Goal: Information Seeking & Learning: Learn about a topic

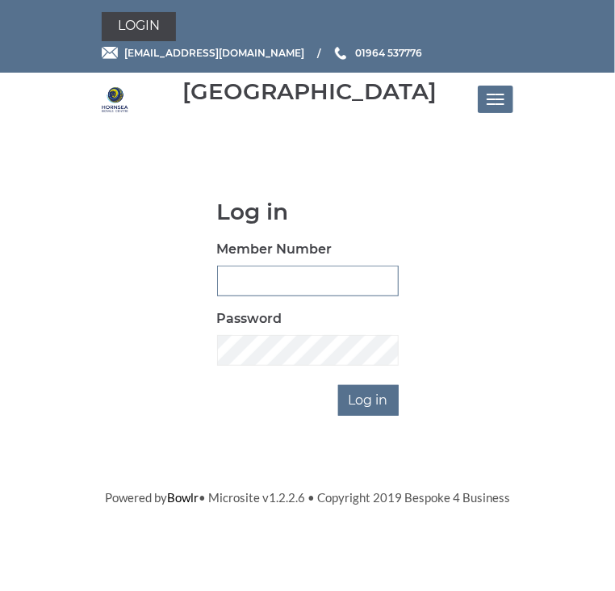
click at [238, 277] on input "Member Number" at bounding box center [308, 281] width 182 height 31
click at [493, 97] on button "Toggle navigation" at bounding box center [496, 99] width 36 height 27
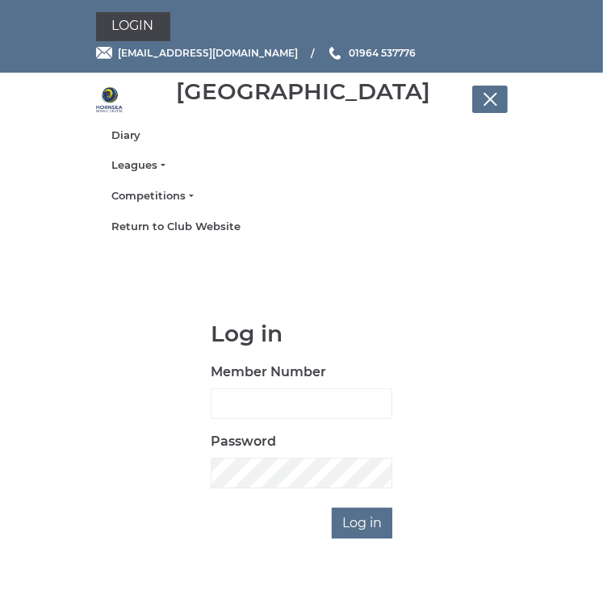
click at [494, 90] on button "Toggle navigation" at bounding box center [491, 99] width 36 height 27
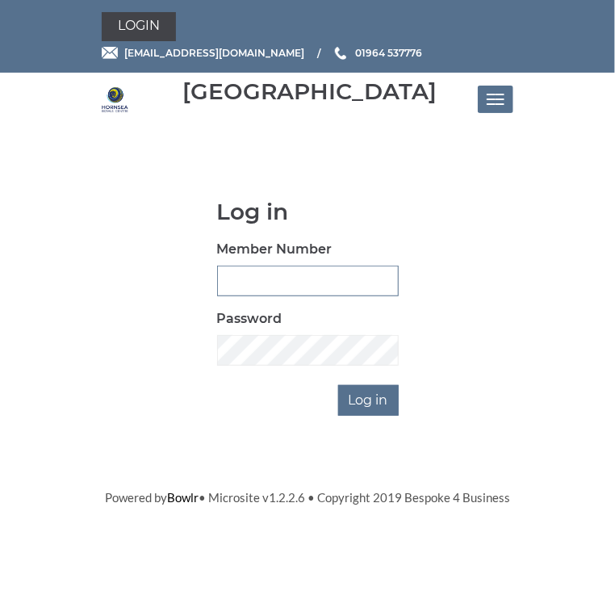
click at [231, 281] on input "Member Number" at bounding box center [308, 281] width 182 height 31
type input "0236"
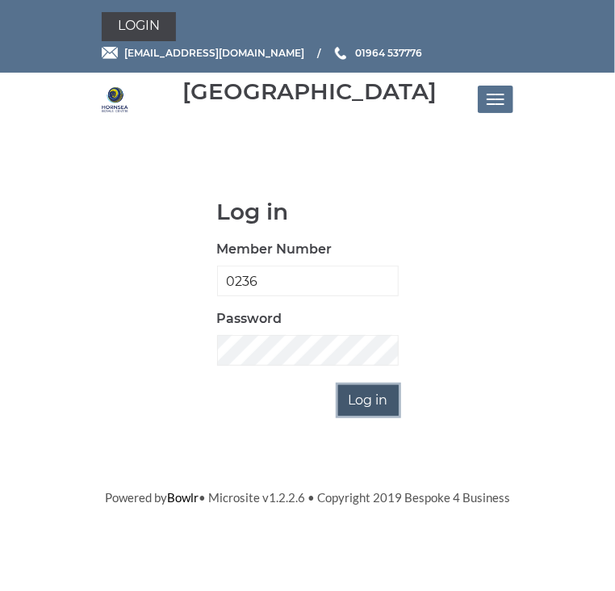
click at [353, 402] on input "Log in" at bounding box center [368, 400] width 61 height 31
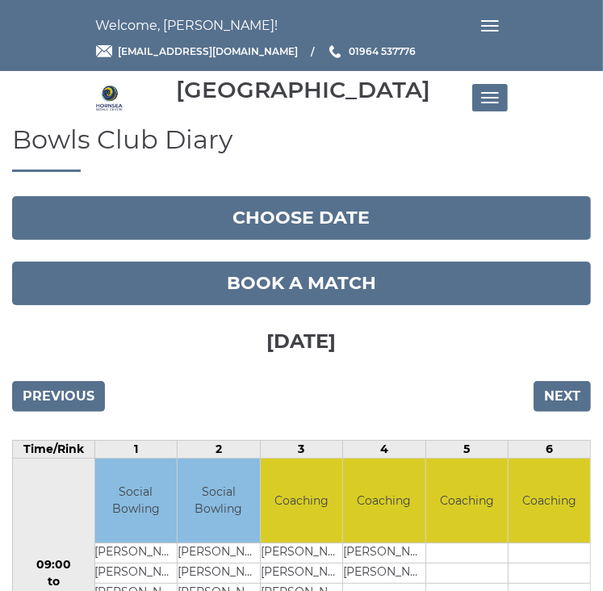
click at [485, 25] on span "Toggle navigation" at bounding box center [485, 26] width 9 height 2
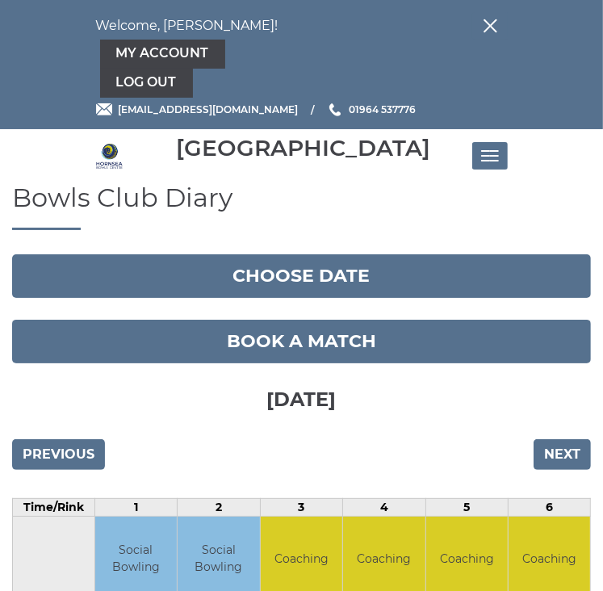
click at [485, 25] on button "Toggle navigation" at bounding box center [491, 25] width 36 height 27
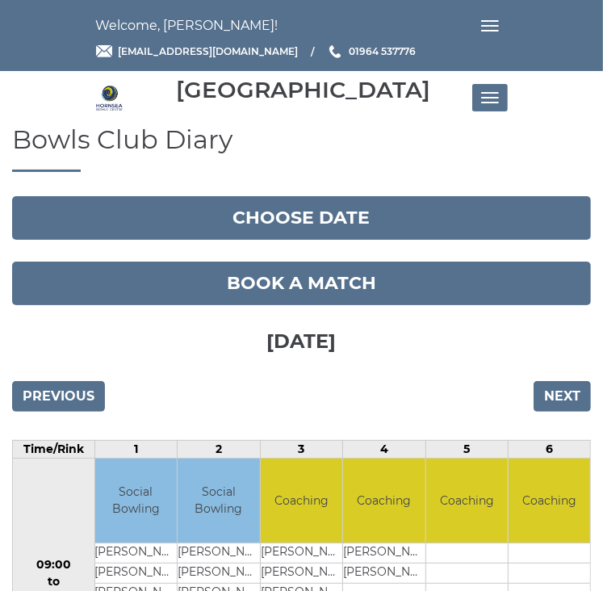
click at [488, 100] on button "Toggle navigation" at bounding box center [491, 97] width 36 height 27
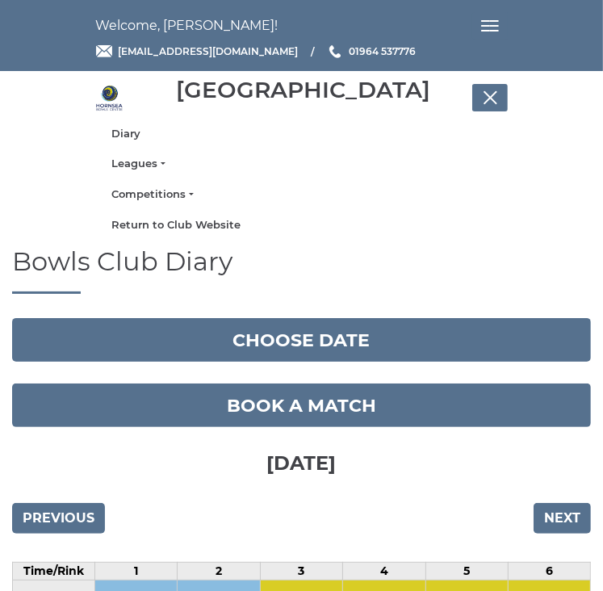
click at [497, 23] on button "Toggle navigation" at bounding box center [491, 25] width 36 height 27
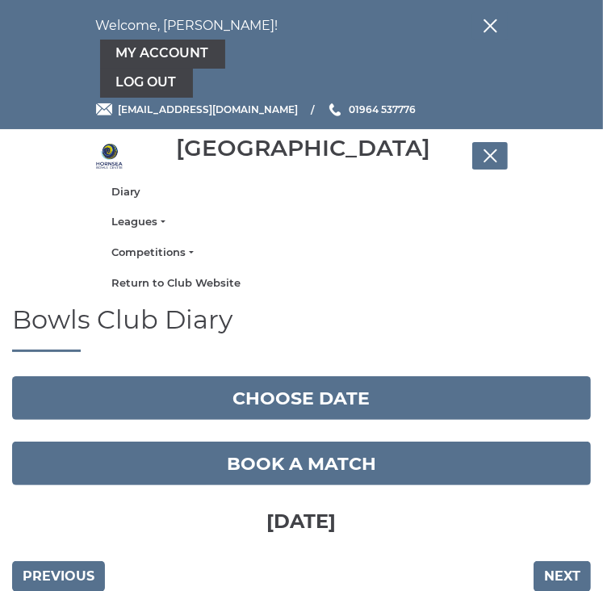
click at [487, 148] on button "Toggle navigation" at bounding box center [491, 155] width 36 height 27
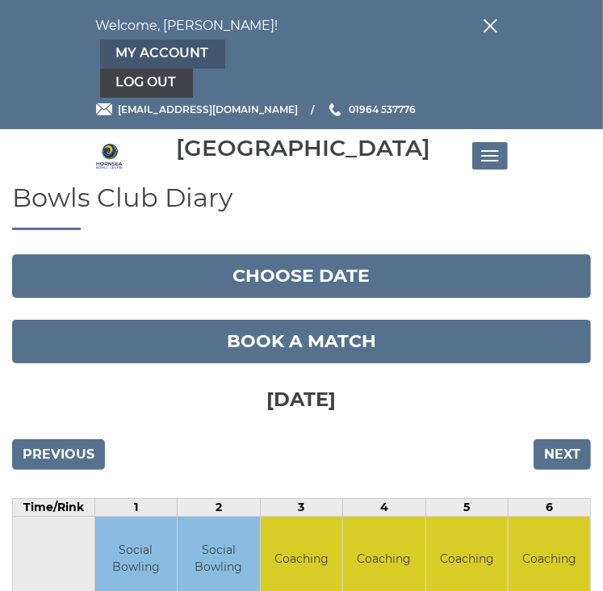
click at [138, 48] on link "My Account" at bounding box center [162, 54] width 125 height 29
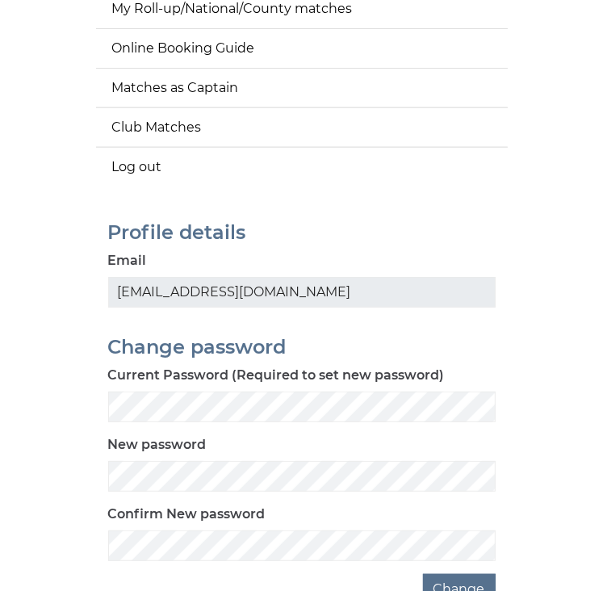
scroll to position [323, 0]
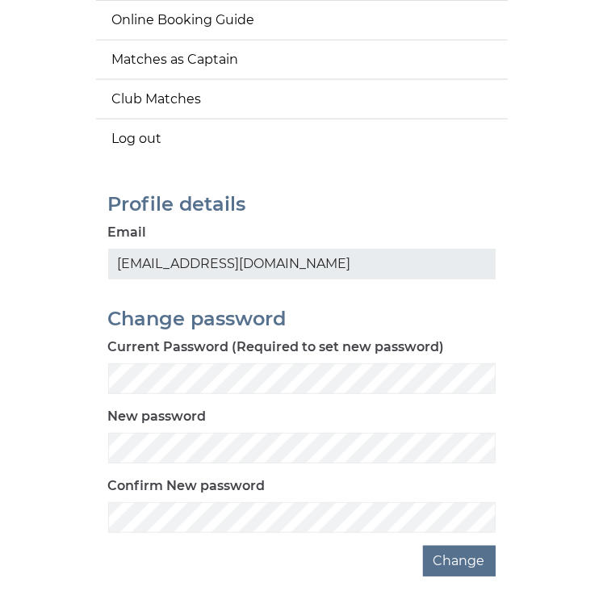
click at [530, 177] on main "Menu Account settings My balance My Club Competition matches My Roll-up/Nationa…" at bounding box center [301, 189] width 603 height 775
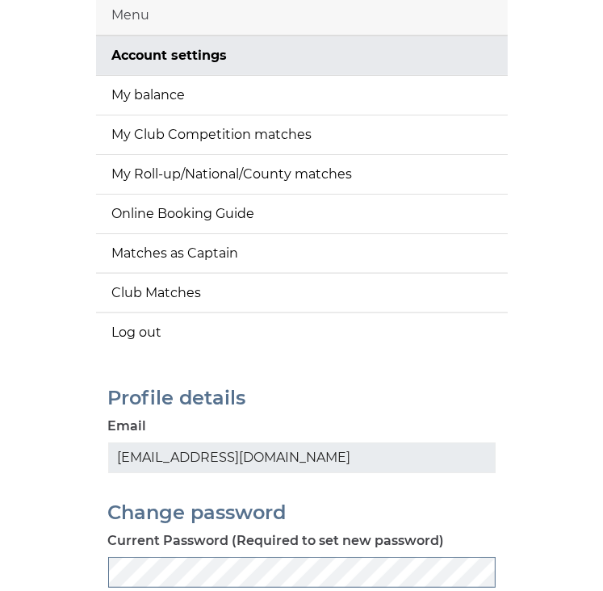
scroll to position [74, 0]
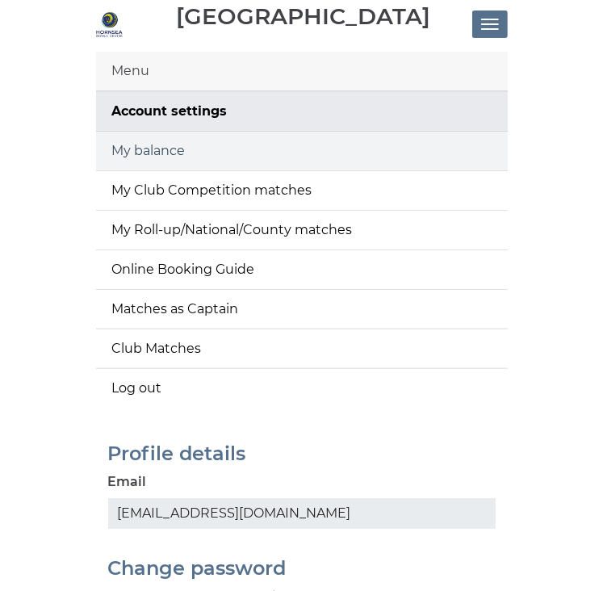
click at [150, 144] on link "My balance" at bounding box center [302, 151] width 412 height 39
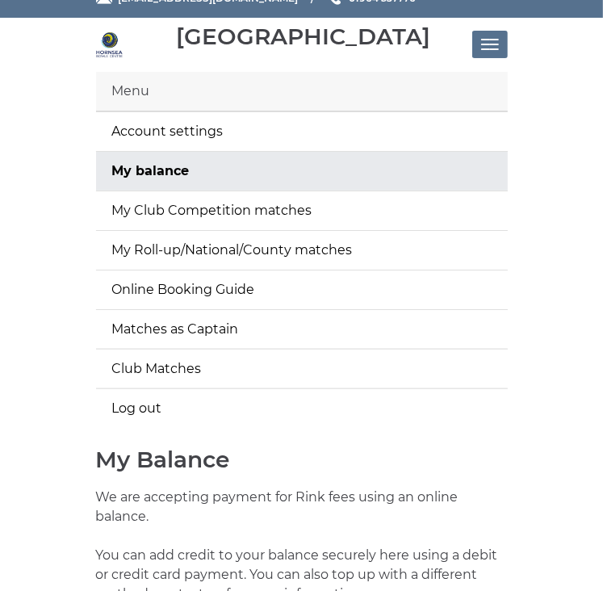
scroll to position [81, 0]
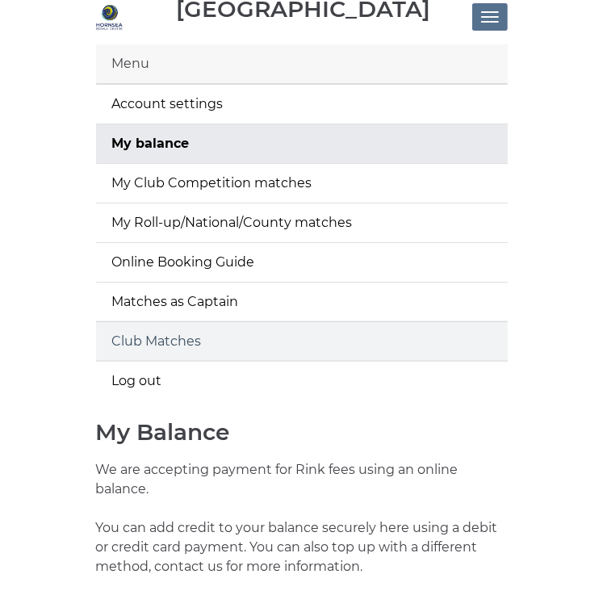
click at [191, 338] on link "Club Matches" at bounding box center [302, 341] width 412 height 39
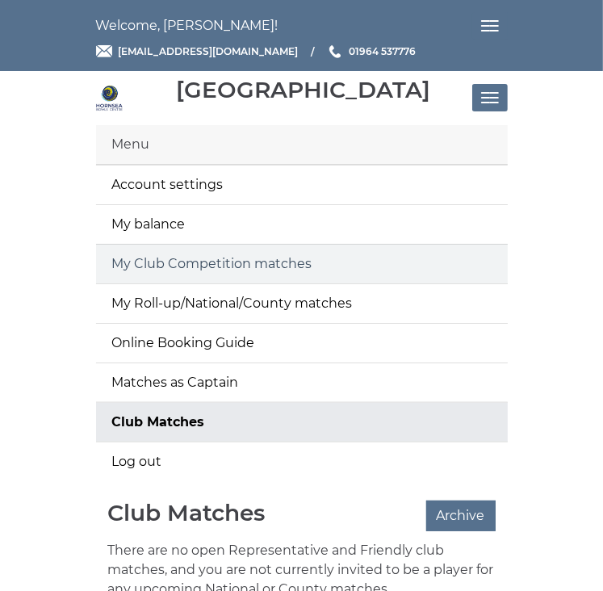
click at [163, 258] on link "My Club Competition matches" at bounding box center [302, 264] width 412 height 39
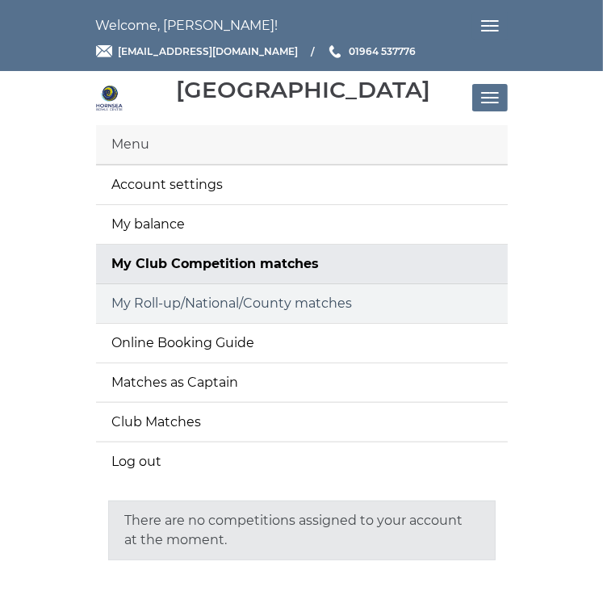
click at [187, 300] on link "My Roll-up/National/County matches" at bounding box center [302, 303] width 412 height 39
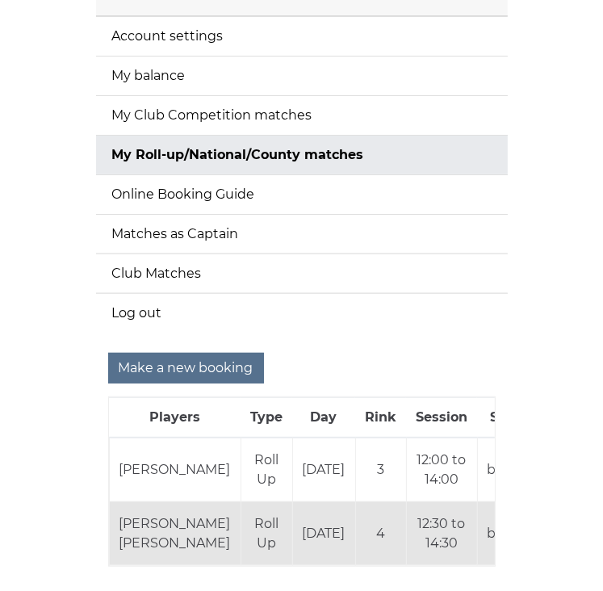
scroll to position [134, 0]
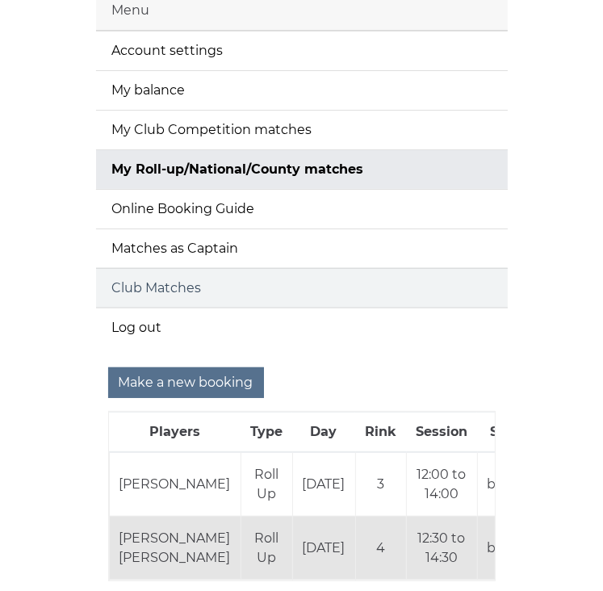
click at [174, 284] on link "Club Matches" at bounding box center [302, 288] width 412 height 39
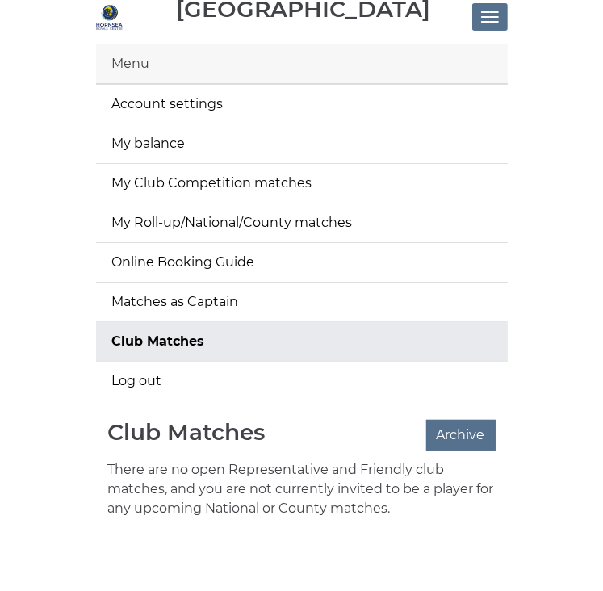
scroll to position [96, 0]
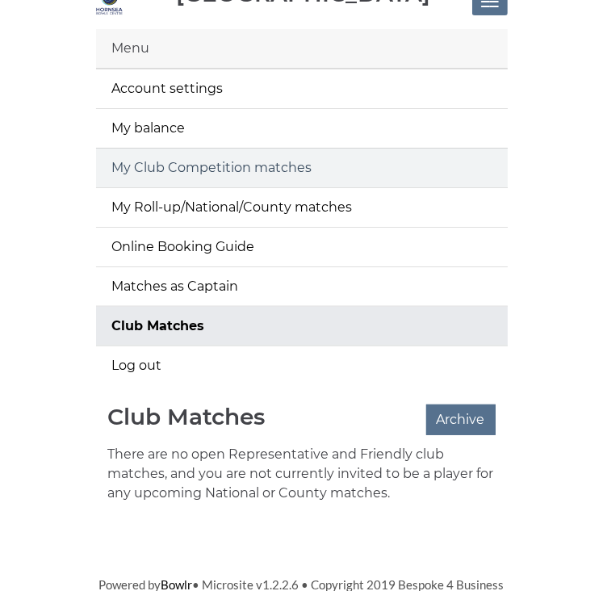
click at [252, 164] on link "My Club Competition matches" at bounding box center [302, 168] width 412 height 39
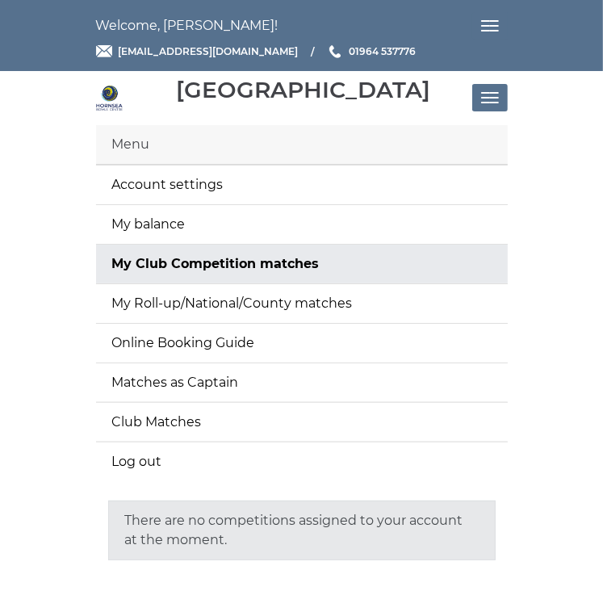
click at [494, 99] on button "Toggle navigation" at bounding box center [491, 97] width 36 height 27
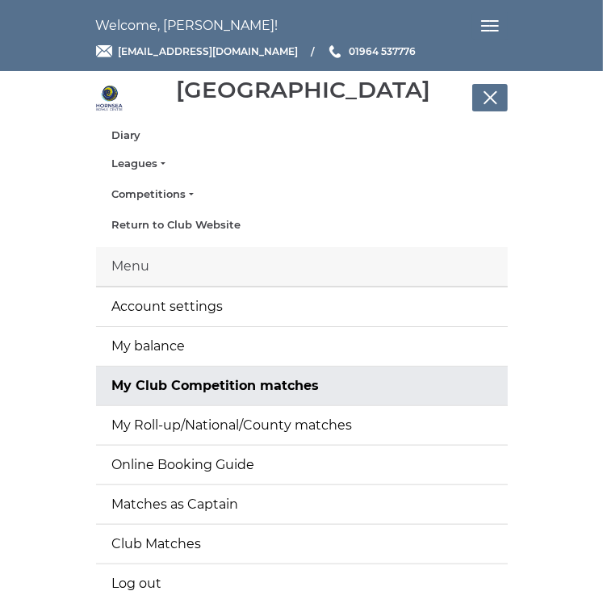
click at [127, 133] on link "Diary" at bounding box center [302, 135] width 380 height 15
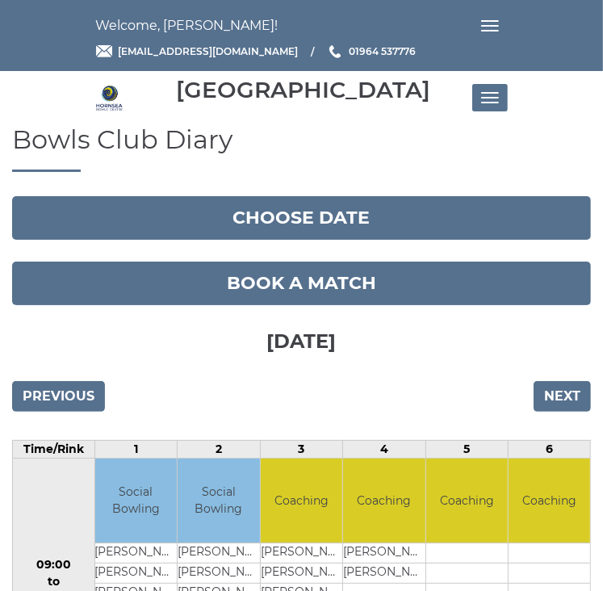
click at [494, 30] on span "Toggle navigation" at bounding box center [494, 31] width 9 height 2
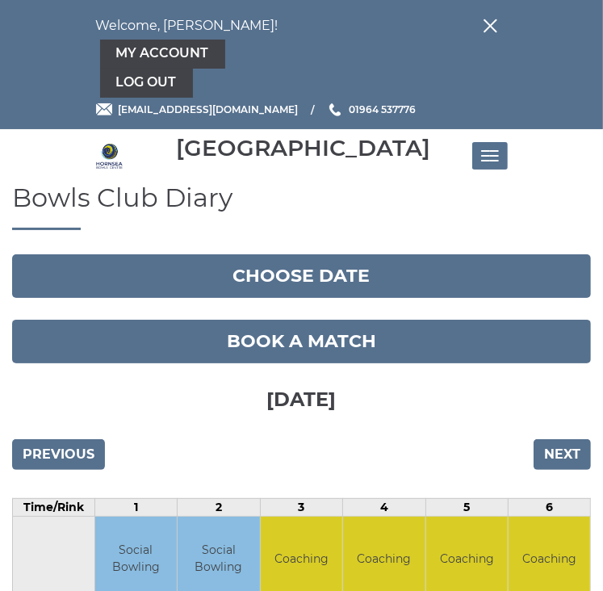
click at [482, 152] on button "Toggle navigation" at bounding box center [491, 155] width 36 height 27
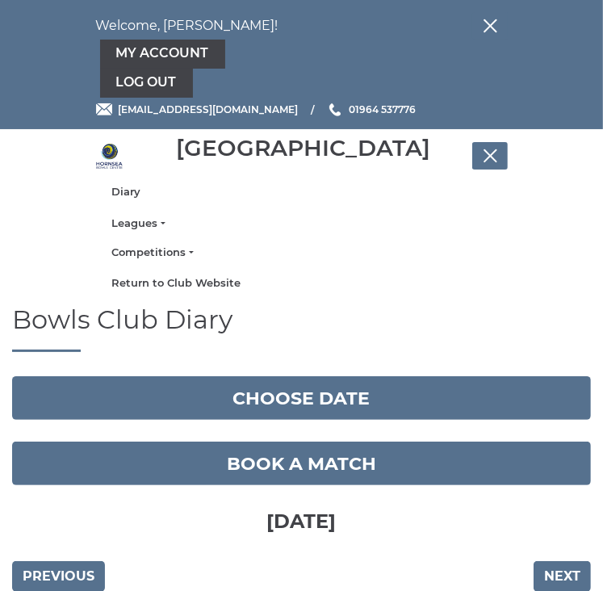
click at [135, 225] on link "Leagues" at bounding box center [302, 223] width 380 height 15
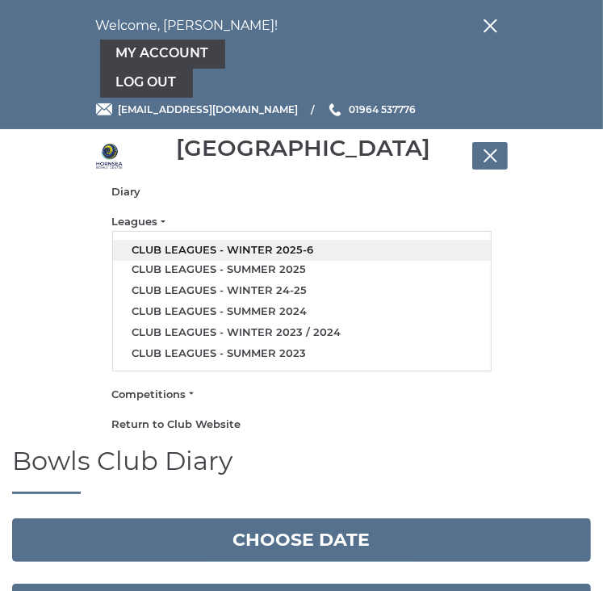
click at [154, 248] on link "Club leagues - Winter 2025-6" at bounding box center [302, 250] width 378 height 21
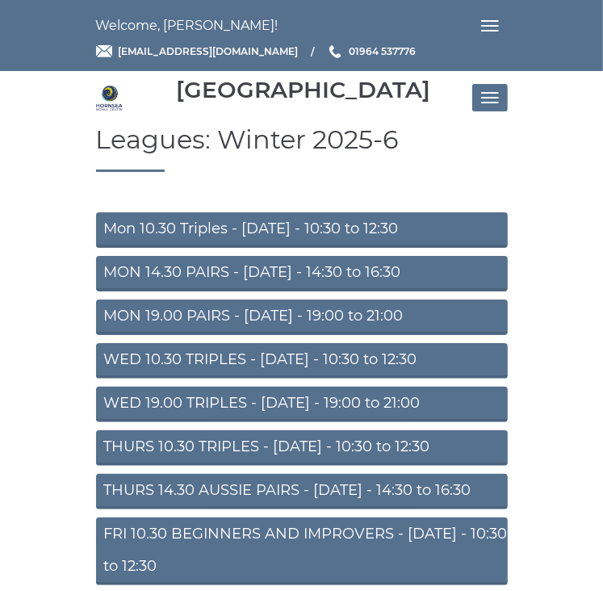
click at [336, 397] on link "WED 19.00 TRIPLES - [DATE] - 19:00 to 21:00" at bounding box center [302, 405] width 412 height 36
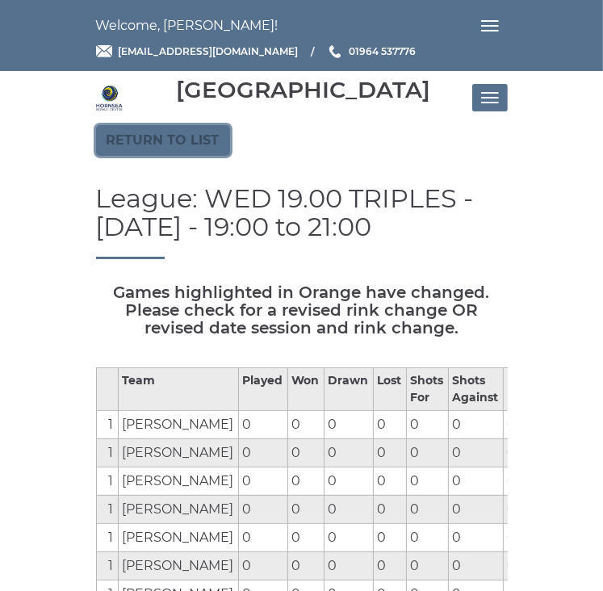
click at [171, 135] on link "Return to list" at bounding box center [163, 140] width 134 height 31
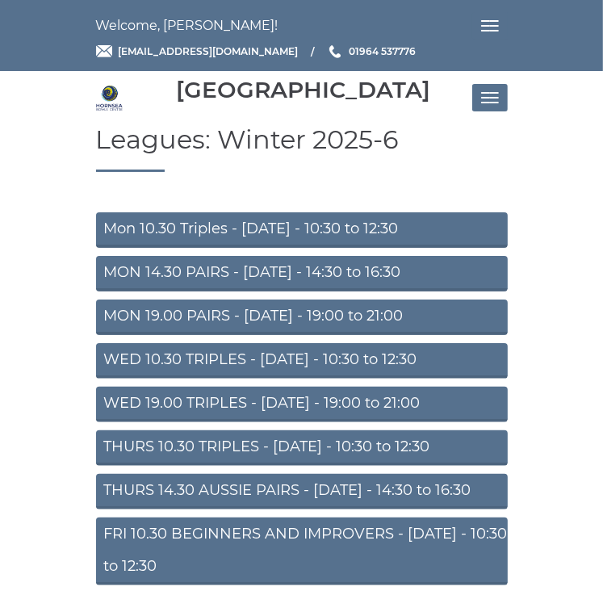
click at [309, 443] on link "THURS 10.30 TRIPLES - [DATE] - 10:30 to 12:30" at bounding box center [302, 449] width 412 height 36
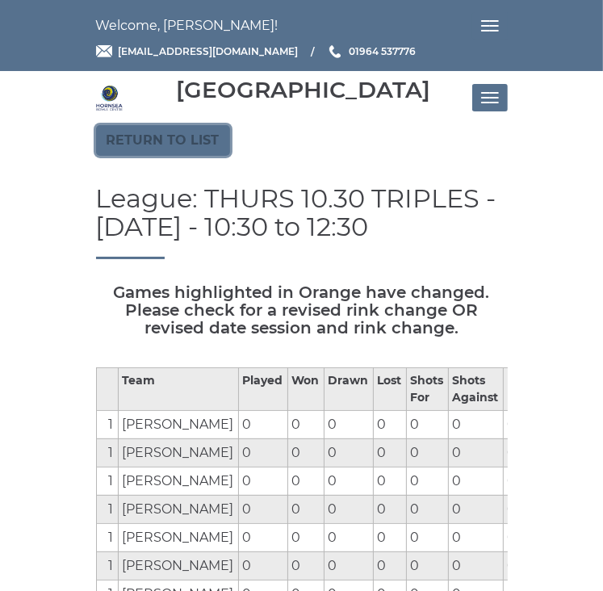
click at [201, 131] on link "Return to list" at bounding box center [163, 140] width 134 height 31
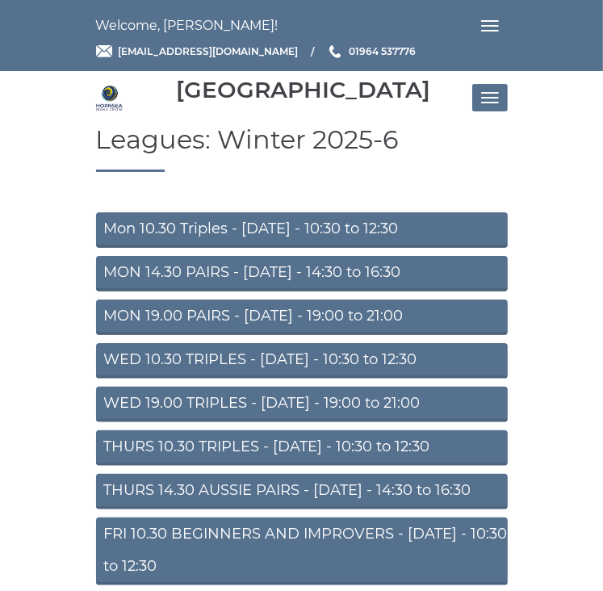
click at [224, 485] on link "THURS 14.30 AUSSIE PAIRS - [DATE] - 14:30 to 16:30" at bounding box center [302, 492] width 412 height 36
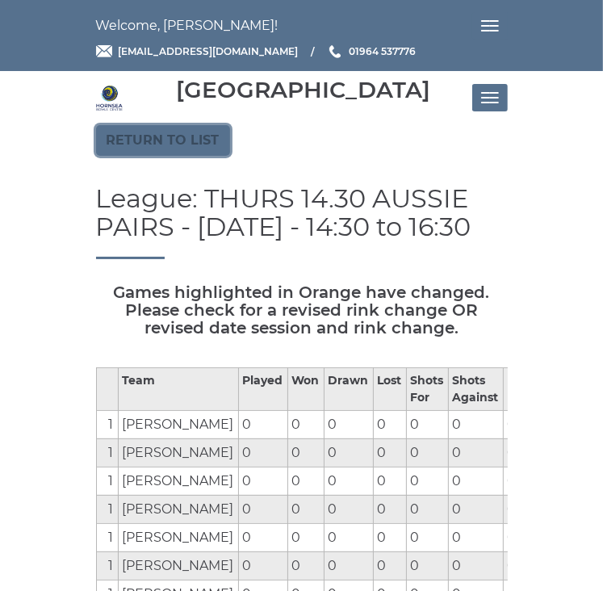
click at [156, 138] on link "Return to list" at bounding box center [163, 140] width 134 height 31
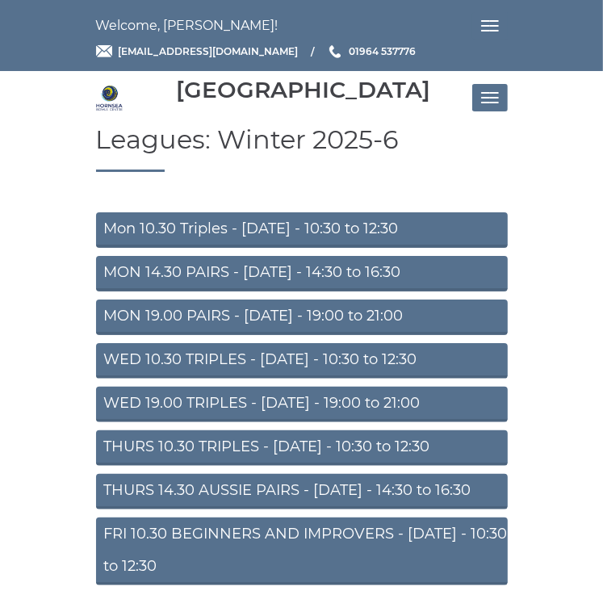
click at [204, 264] on link "MON 14.30 PAIRS - Monday - 14:30 to 16:30" at bounding box center [302, 274] width 412 height 36
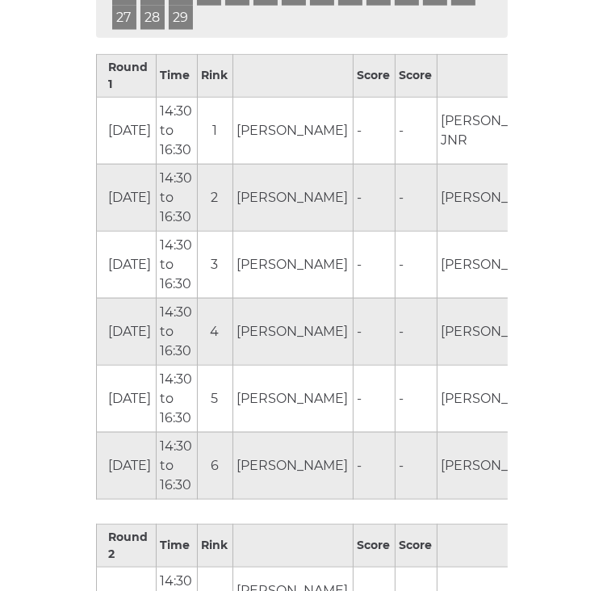
scroll to position [969, 0]
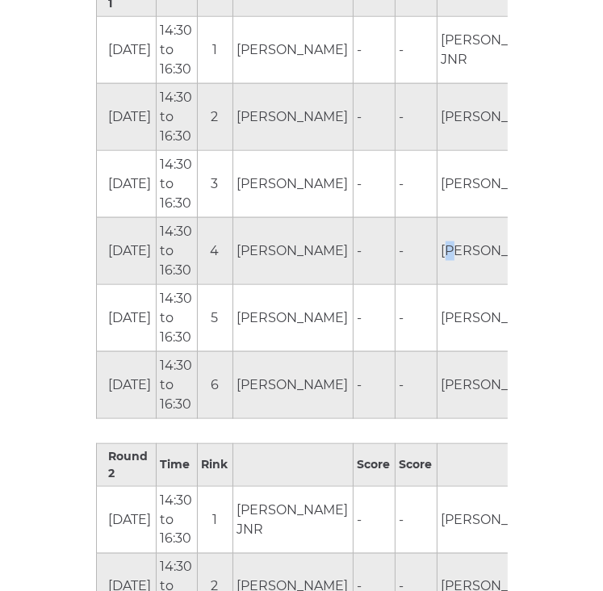
click at [439, 284] on td "Nick Warley" at bounding box center [497, 250] width 120 height 67
drag, startPoint x: 439, startPoint y: 432, endPoint x: 430, endPoint y: 447, distance: 17.0
click at [437, 284] on td "Nick Warley" at bounding box center [497, 250] width 120 height 67
click at [442, 284] on td "Nick Warley" at bounding box center [497, 250] width 120 height 67
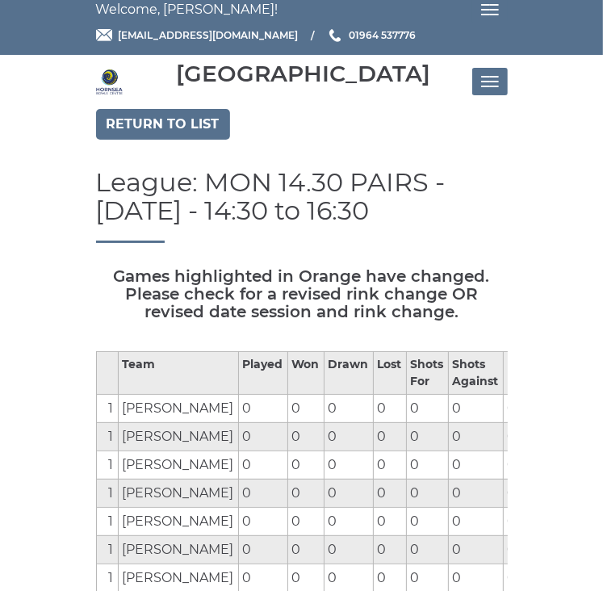
scroll to position [0, 0]
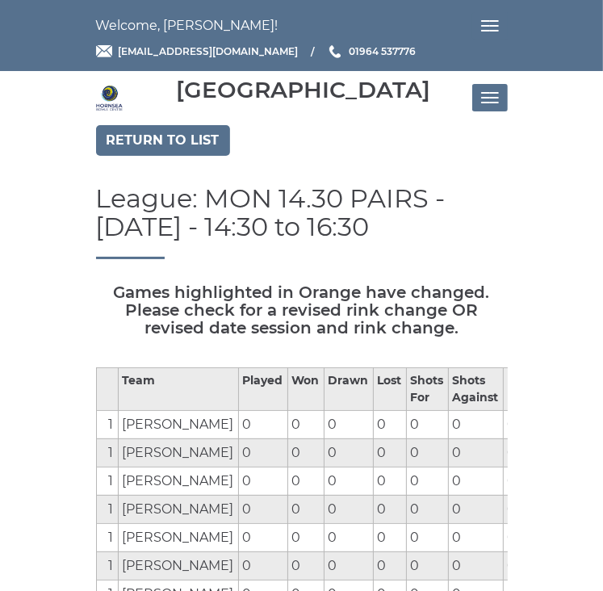
click at [485, 100] on button "Toggle navigation" at bounding box center [491, 97] width 36 height 27
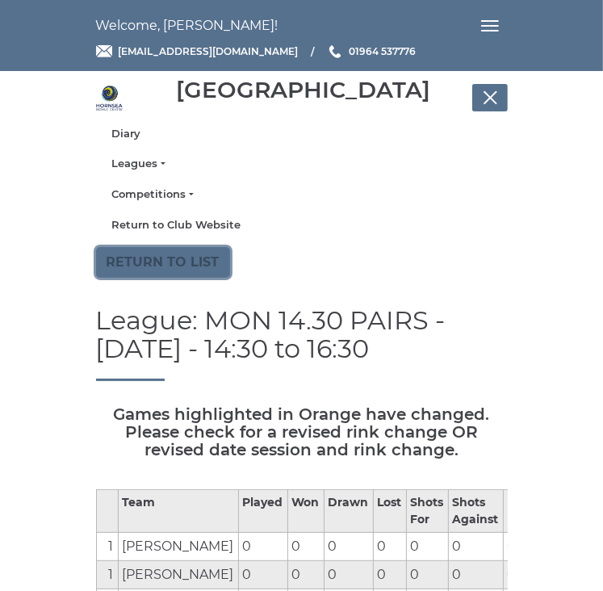
click at [149, 258] on link "Return to list" at bounding box center [163, 262] width 134 height 31
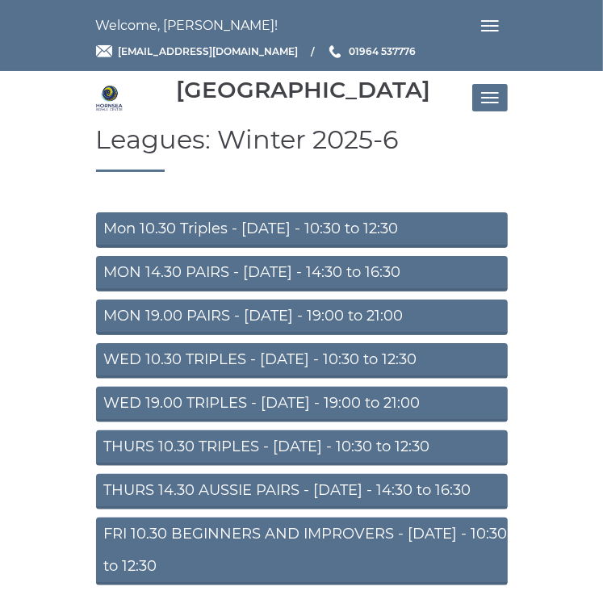
click at [330, 399] on link "WED 19.00 TRIPLES - [DATE] - 19:00 to 21:00" at bounding box center [302, 405] width 412 height 36
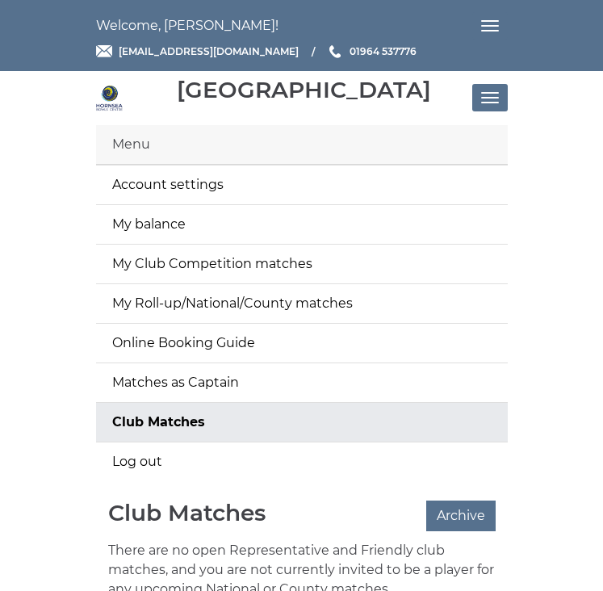
scroll to position [96, 0]
